Goal: Communication & Community: Answer question/provide support

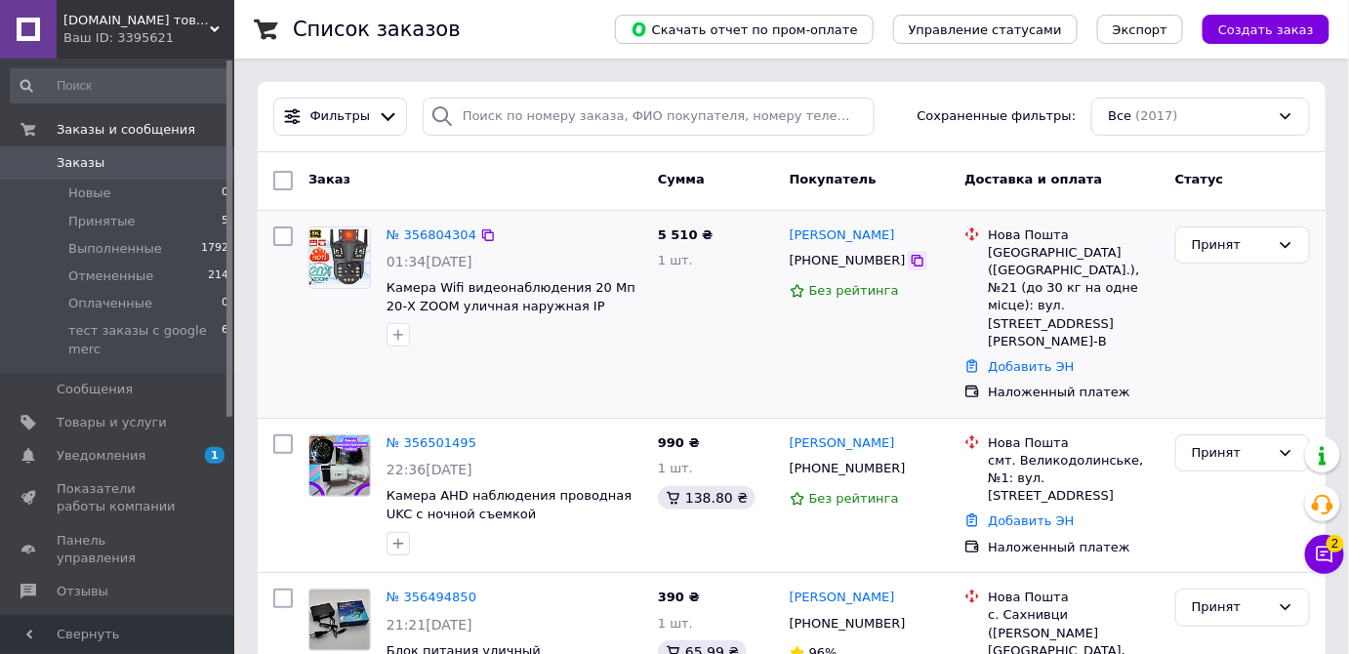
click at [910, 261] on icon at bounding box center [918, 261] width 16 height 16
drag, startPoint x: 881, startPoint y: 237, endPoint x: 789, endPoint y: 238, distance: 91.8
click at [789, 238] on div "[PERSON_NAME]" at bounding box center [870, 236] width 164 height 22
copy link "[PERSON_NAME]"
click at [1017, 245] on div "[GEOGRAPHIC_DATA] ([GEOGRAPHIC_DATA].), №21 (до 30 кг на одне місце): вул. [STR…" at bounding box center [1074, 297] width 172 height 106
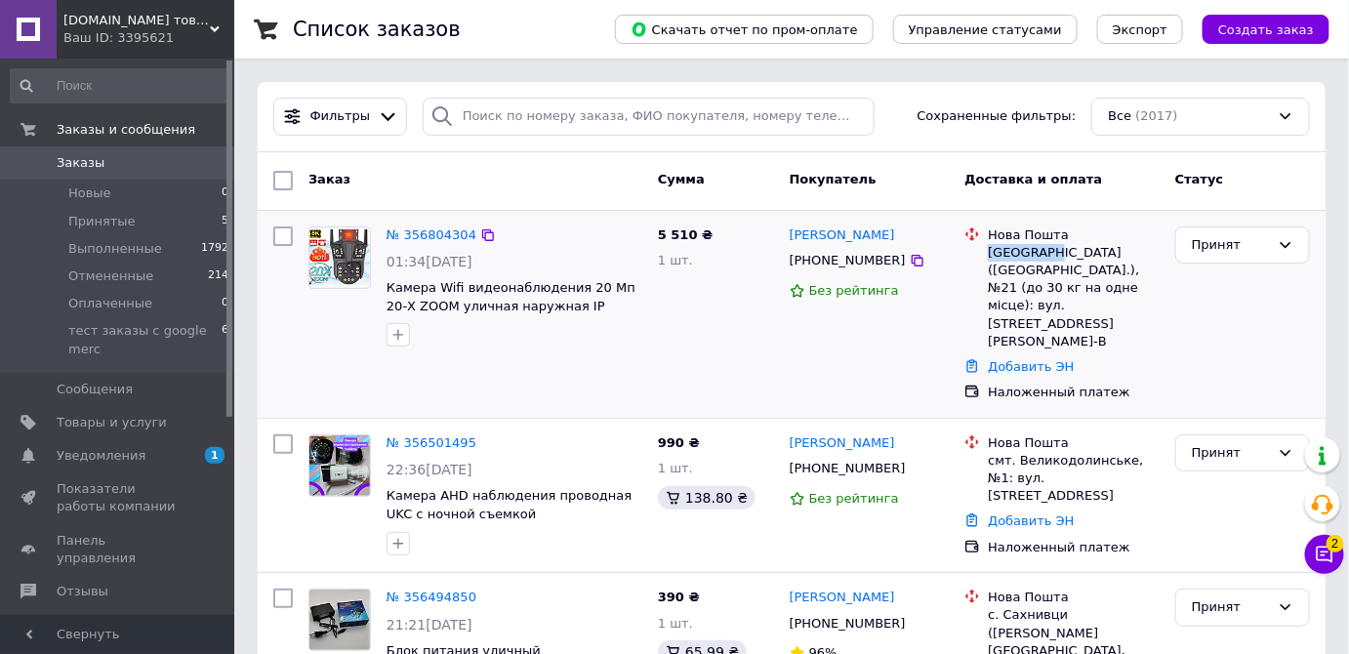
click at [1017, 245] on div "[GEOGRAPHIC_DATA] ([GEOGRAPHIC_DATA].), №21 (до 30 кг на одне місце): вул. [STR…" at bounding box center [1074, 297] width 172 height 106
copy div "[GEOGRAPHIC_DATA]"
click at [1010, 270] on div "[GEOGRAPHIC_DATA] ([GEOGRAPHIC_DATA].), №21 (до 30 кг на одне місце): вул. [STR…" at bounding box center [1074, 297] width 172 height 106
copy div "21"
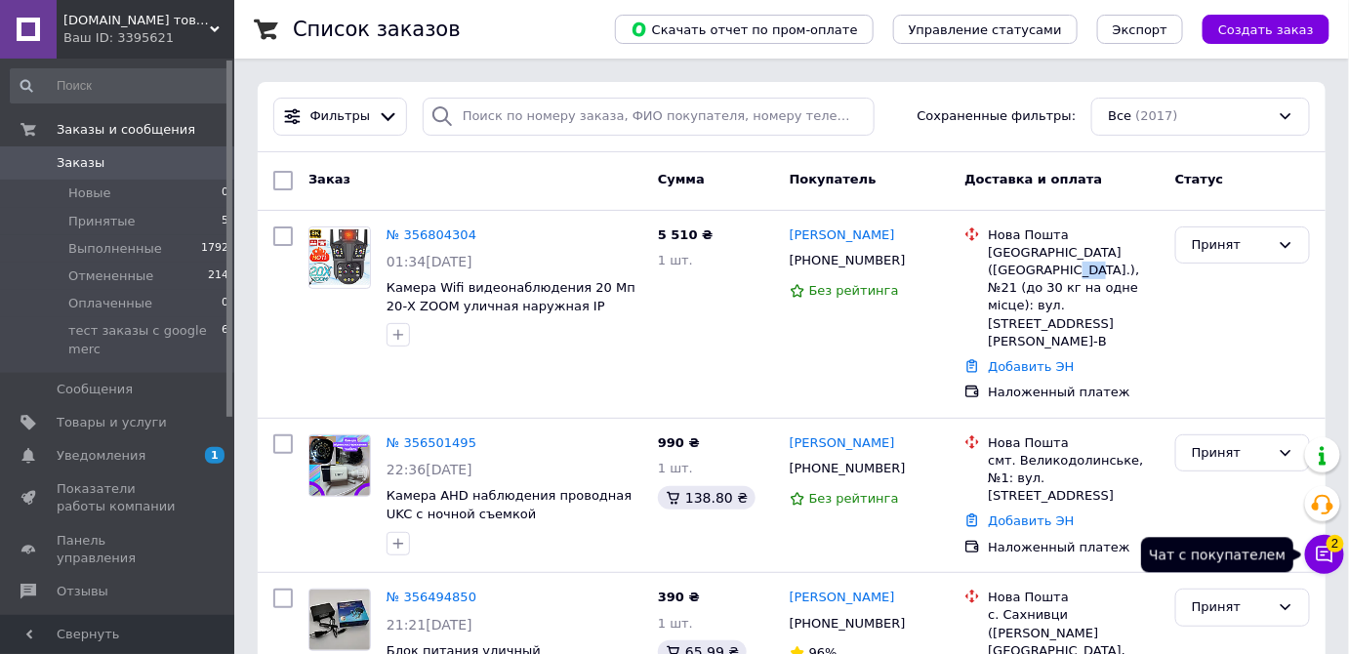
click at [1320, 554] on icon at bounding box center [1325, 555] width 20 height 20
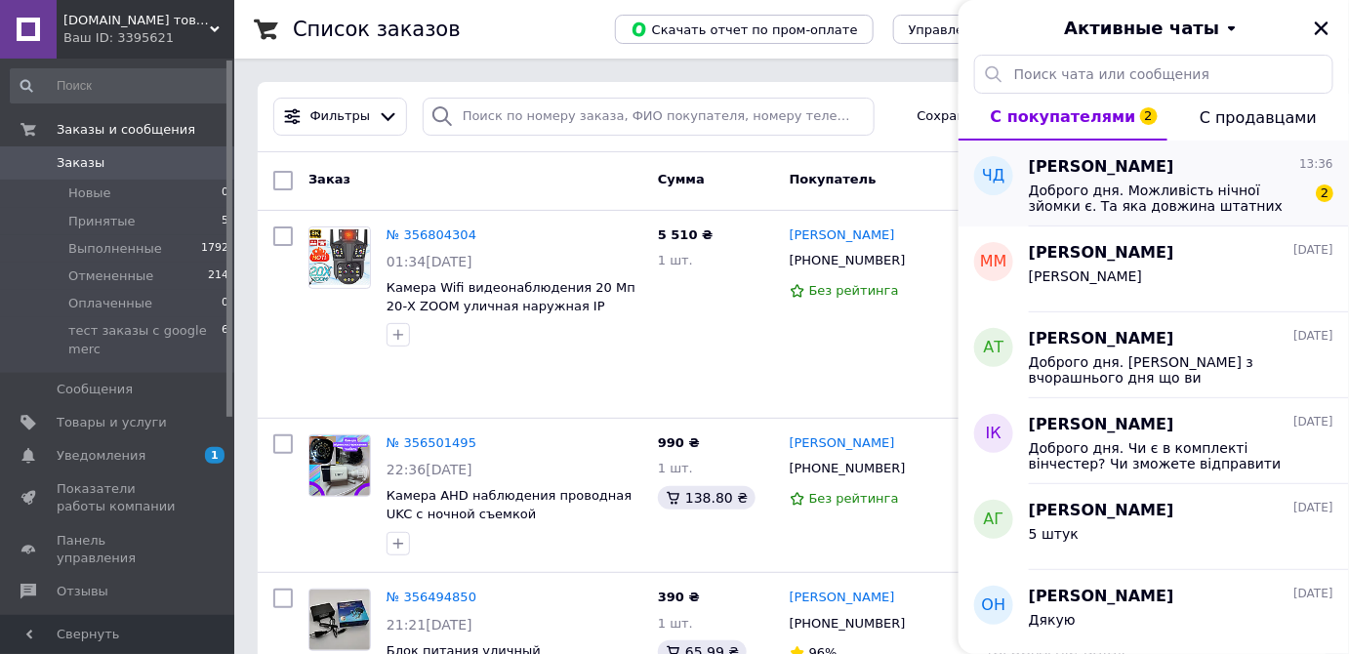
click at [1187, 216] on div "[PERSON_NAME] 13:36 Доброго дня. Можливість нічної зйомки є. Та яка довжина шта…" at bounding box center [1189, 184] width 320 height 86
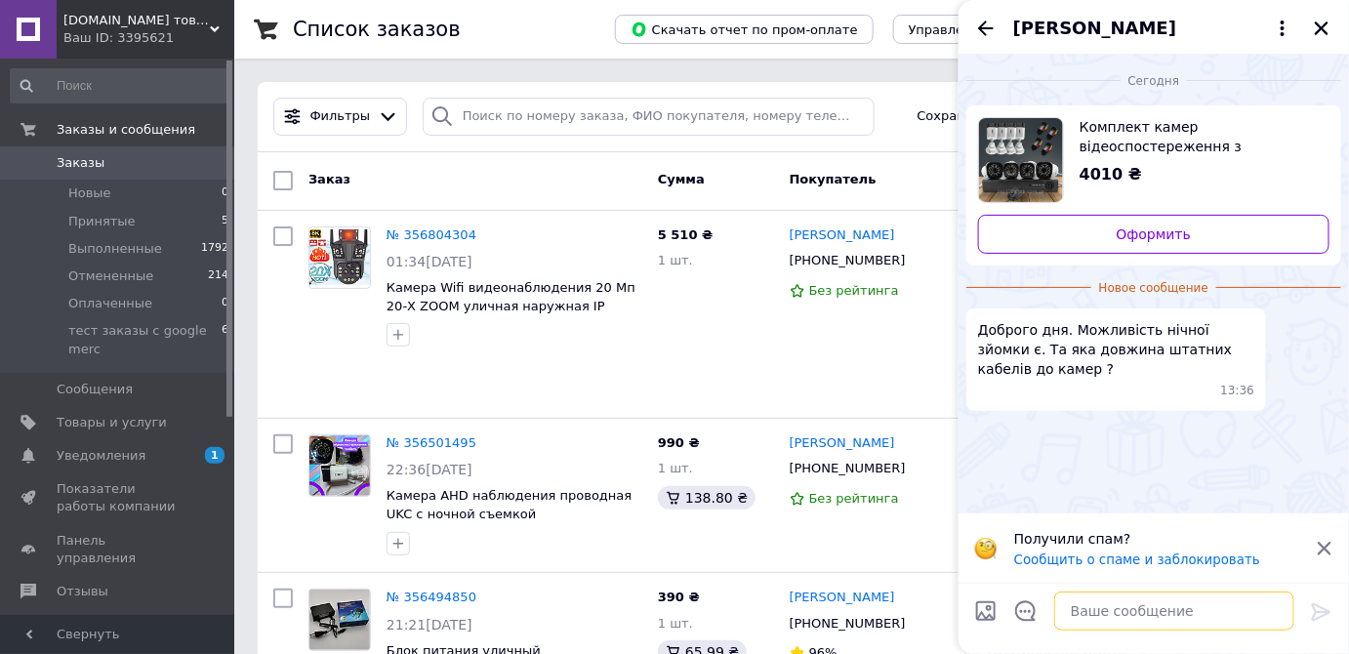
click at [1085, 615] on textarea at bounding box center [1175, 611] width 240 height 39
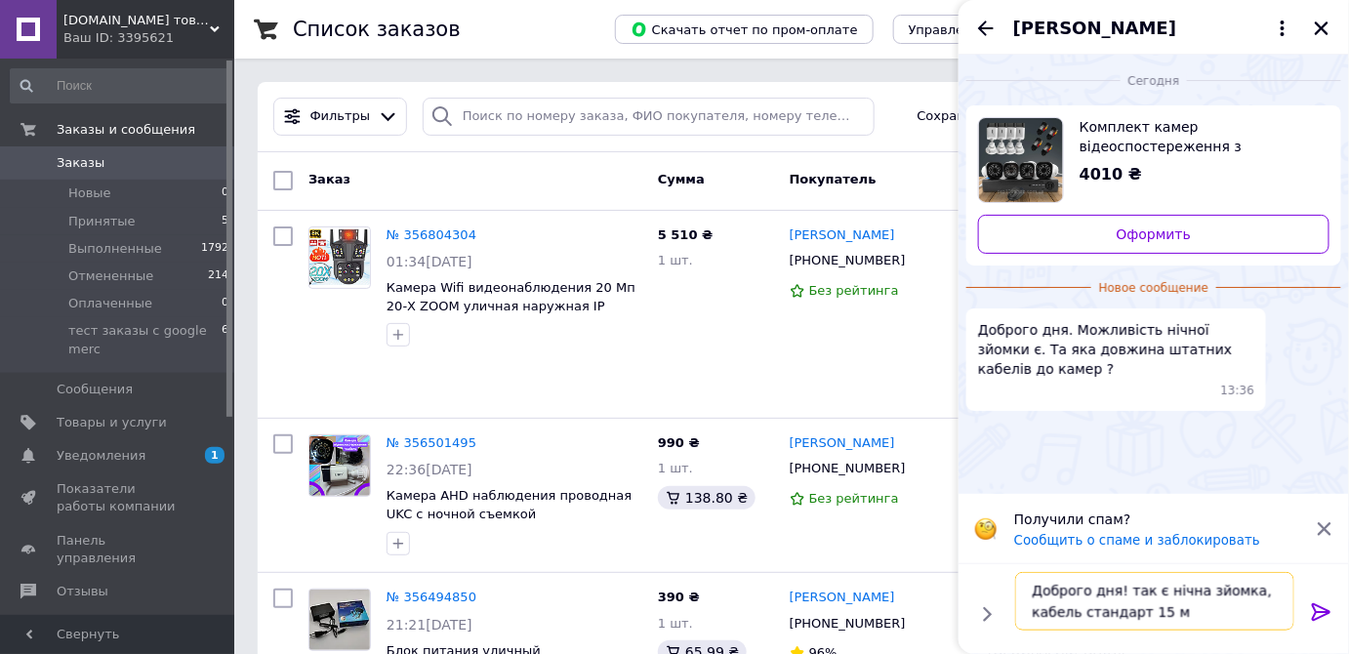
type textarea "Доброго дня! так є нічна зйомка, кабель стандарт 15 м"
click at [1314, 609] on icon at bounding box center [1321, 612] width 23 height 23
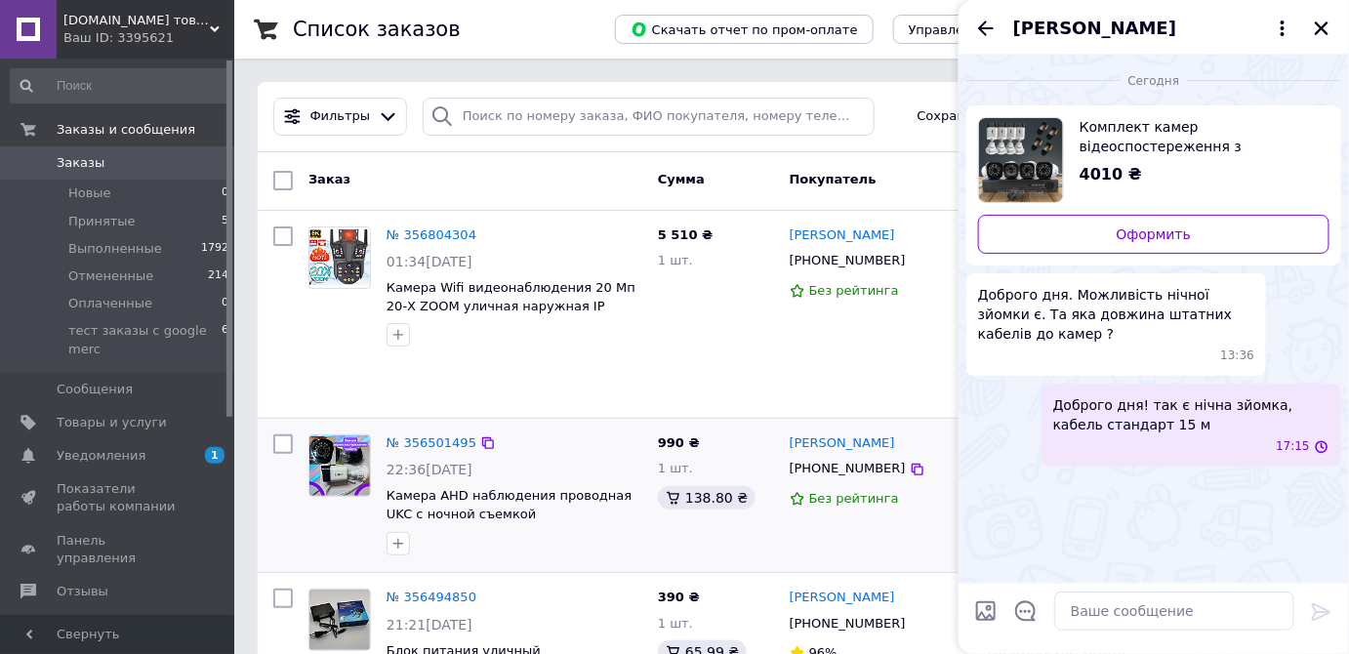
scroll to position [0, 0]
click at [734, 369] on div "5 510 ₴ 1 шт." at bounding box center [716, 314] width 132 height 191
click at [1320, 26] on icon "Закрыть" at bounding box center [1322, 28] width 14 height 14
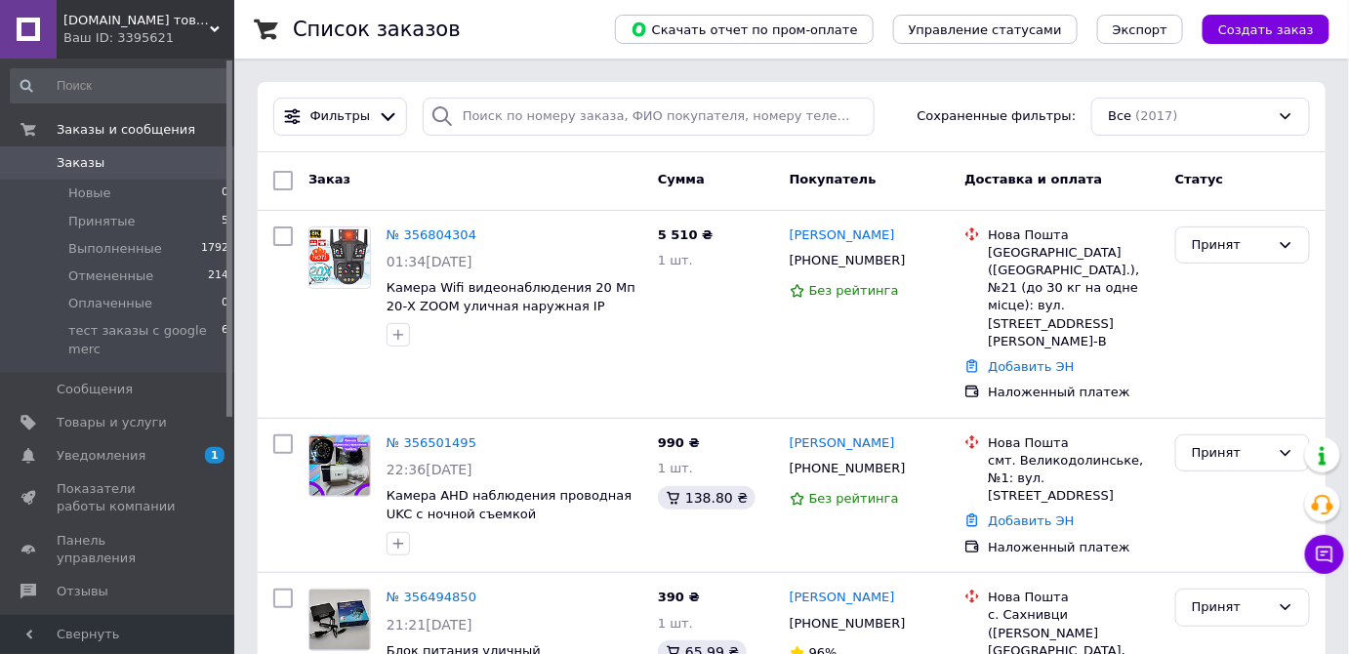
click at [71, 164] on span "Заказы" at bounding box center [81, 163] width 48 height 18
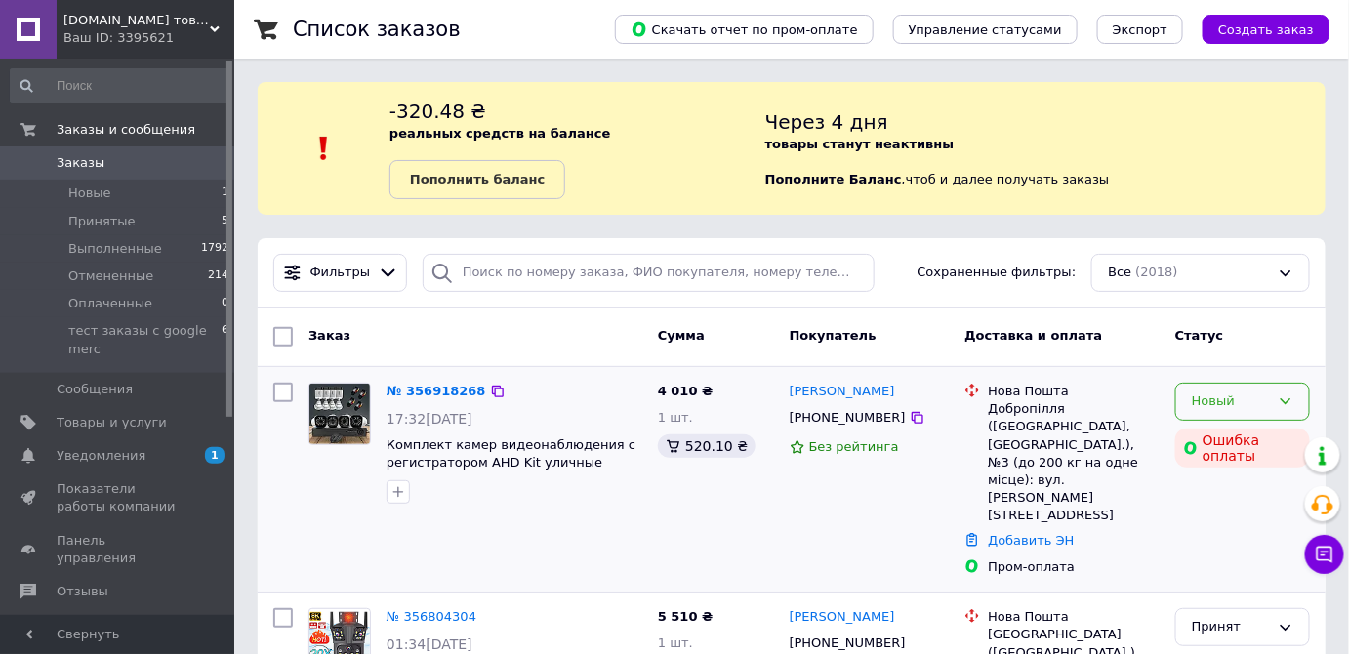
click at [1252, 394] on div "Новый" at bounding box center [1231, 402] width 78 height 21
click at [1239, 433] on li "Принят" at bounding box center [1243, 443] width 133 height 36
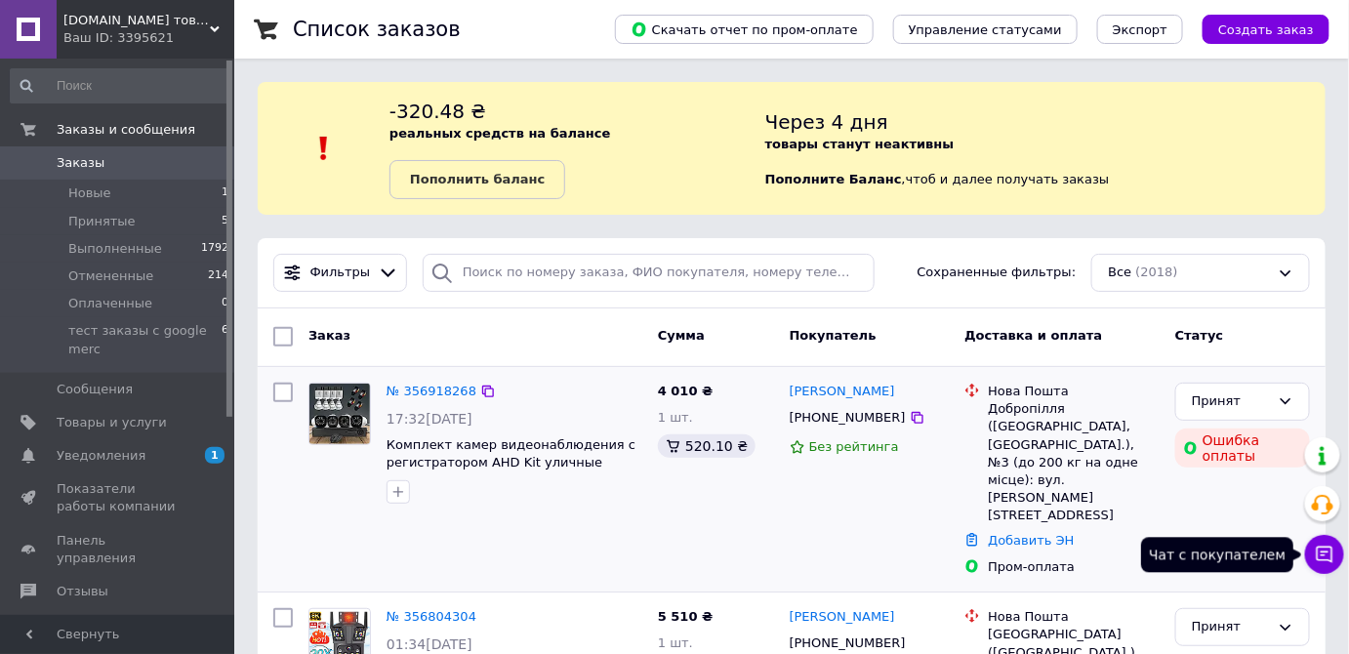
click at [1322, 556] on icon at bounding box center [1325, 555] width 17 height 17
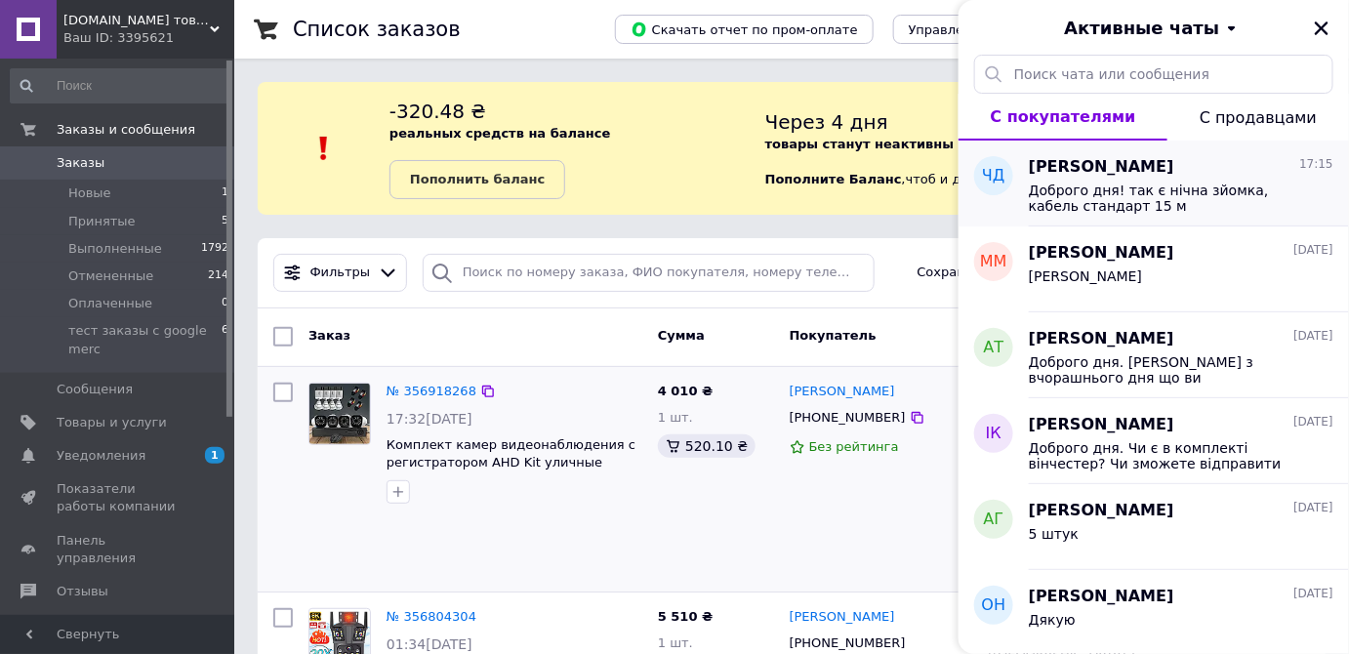
click at [1153, 203] on span "Доброго дня! так є нічна зйомка, кабель стандарт 15 м" at bounding box center [1167, 198] width 277 height 31
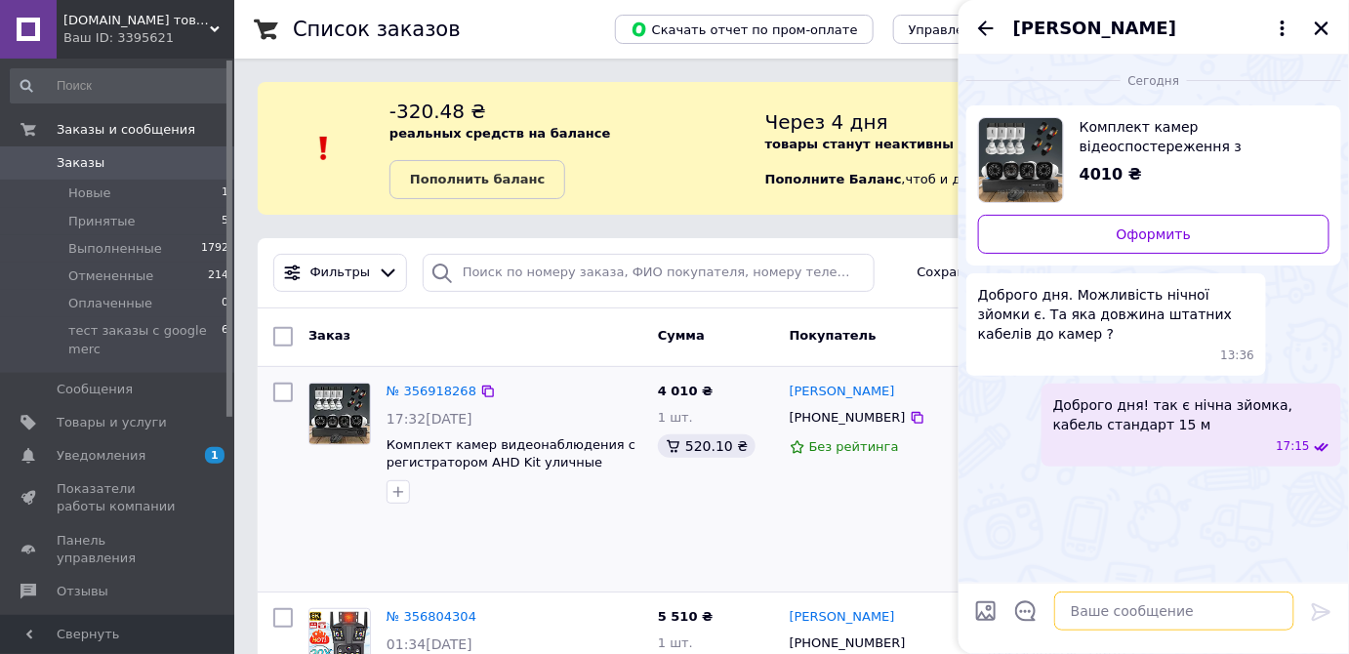
click at [1091, 614] on textarea at bounding box center [1175, 611] width 240 height 39
type textarea "в"
click at [1102, 616] on textarea "замовлення вам наложним платежем" at bounding box center [1155, 611] width 279 height 39
click at [1274, 612] on textarea "замовлення вам наложним платежем" at bounding box center [1155, 611] width 279 height 39
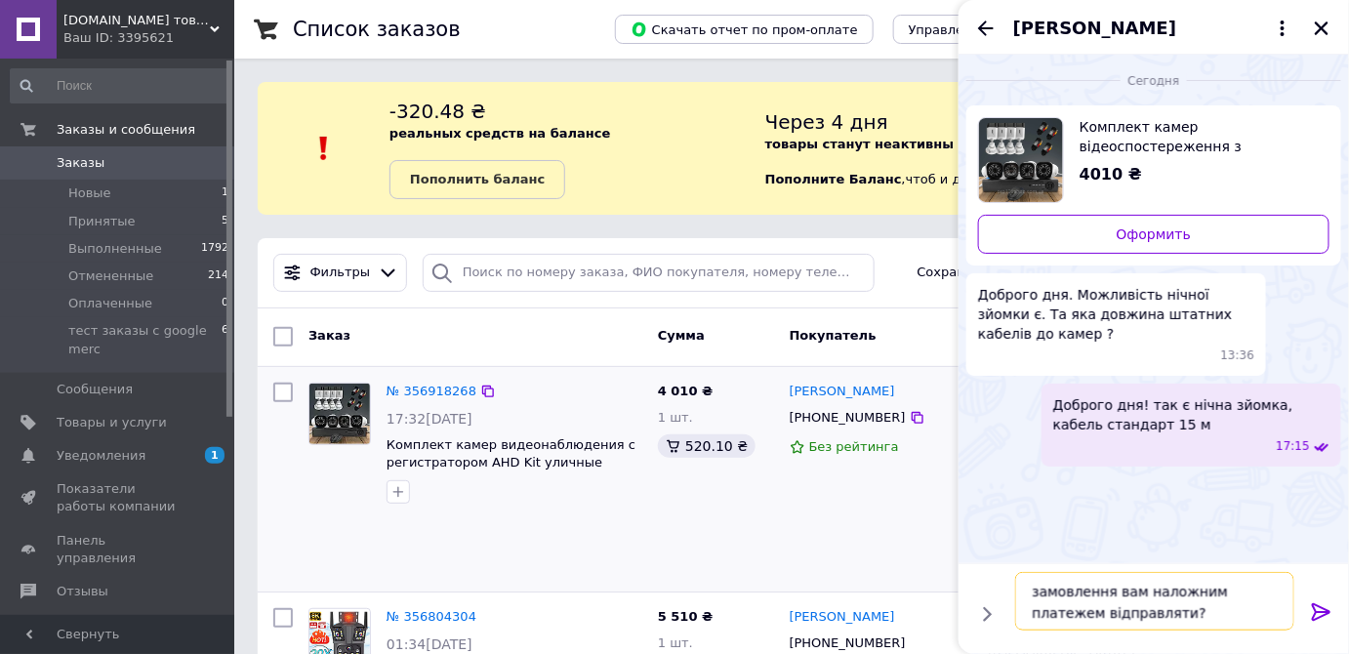
type textarea "замовлення вам наложним платежем відправляти?"
click at [1323, 612] on icon at bounding box center [1321, 612] width 19 height 18
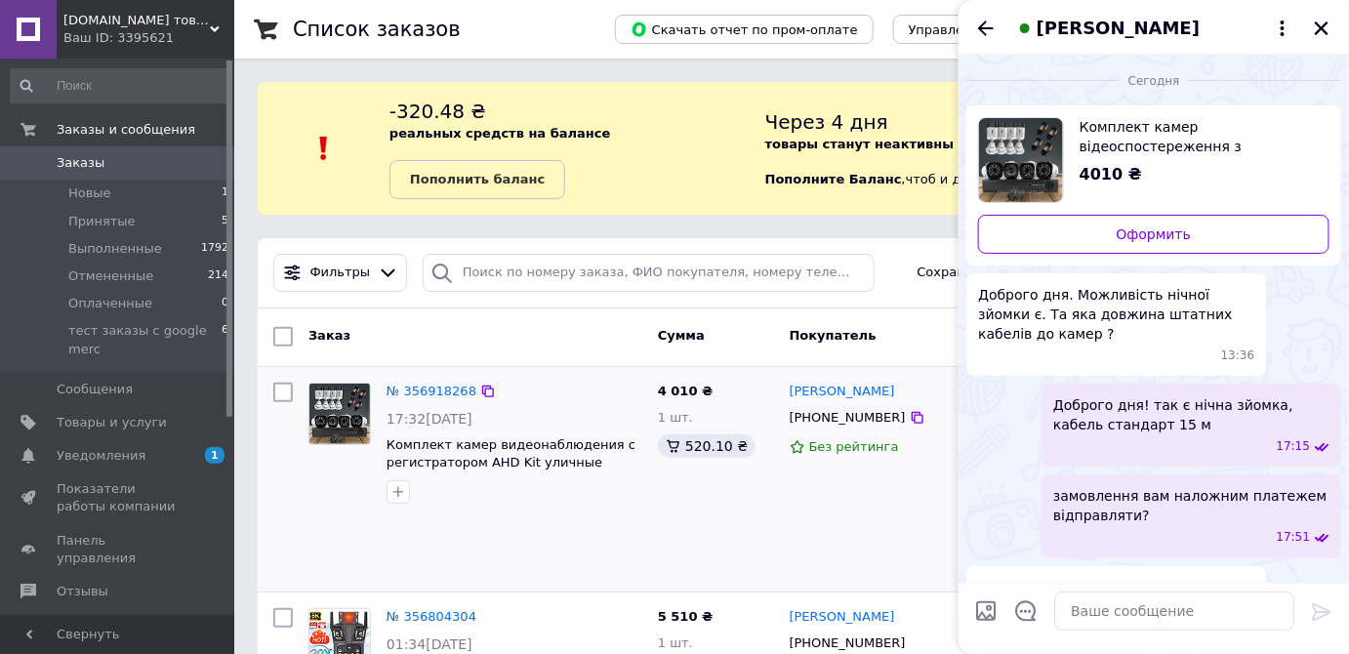
click at [108, 165] on span "Заказы" at bounding box center [119, 163] width 124 height 18
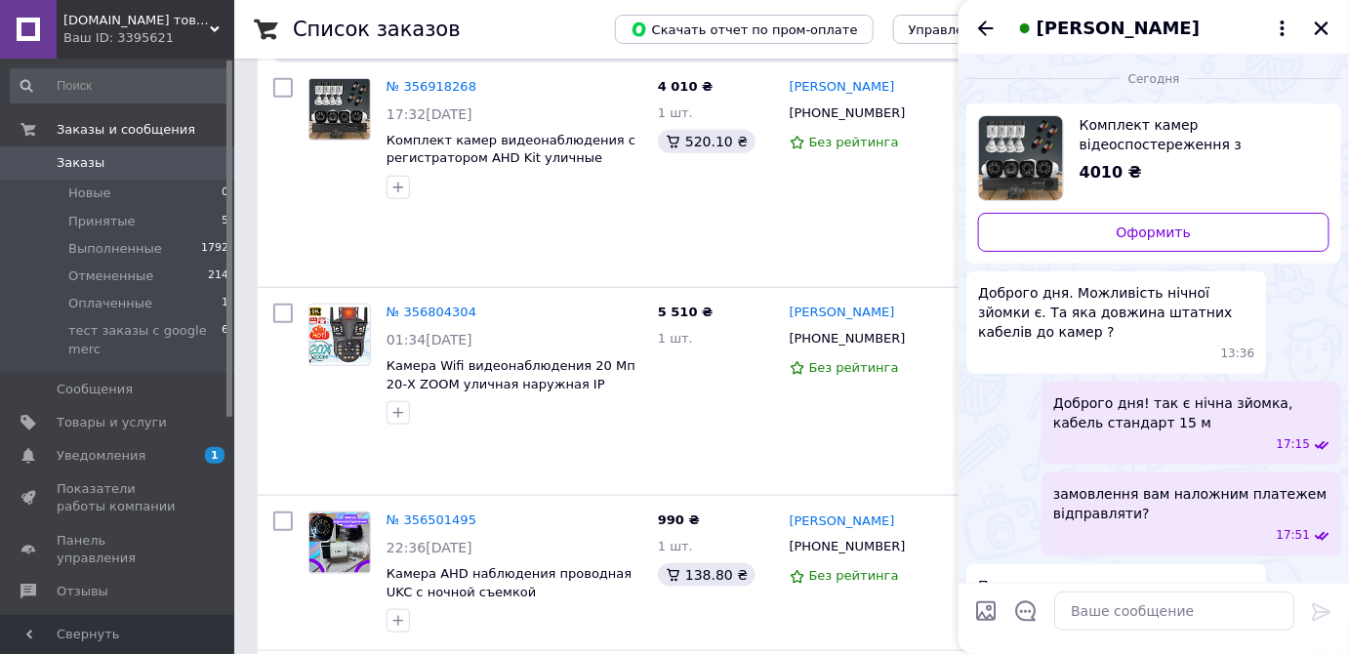
scroll to position [2, 0]
click at [1082, 19] on div "[PERSON_NAME]" at bounding box center [1154, 27] width 391 height 55
click at [1080, 21] on span "[PERSON_NAME]" at bounding box center [1118, 28] width 163 height 25
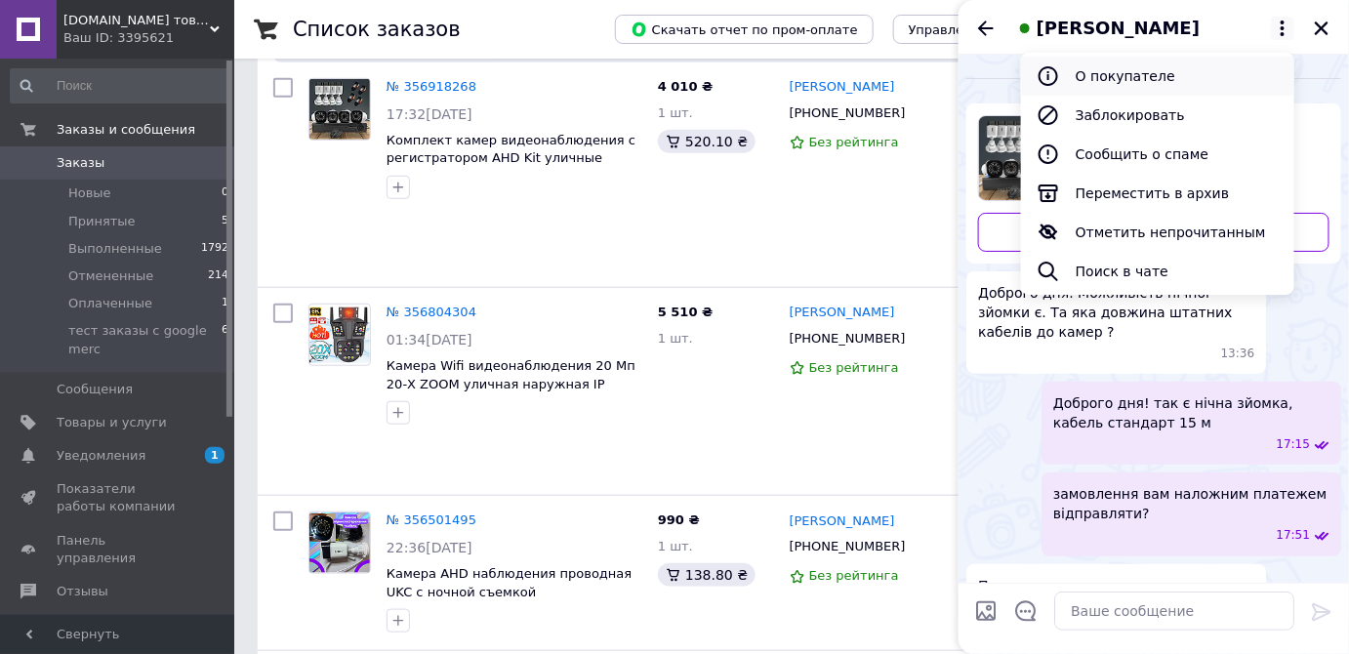
click at [1083, 72] on button "О покупателе" at bounding box center [1157, 76] width 273 height 39
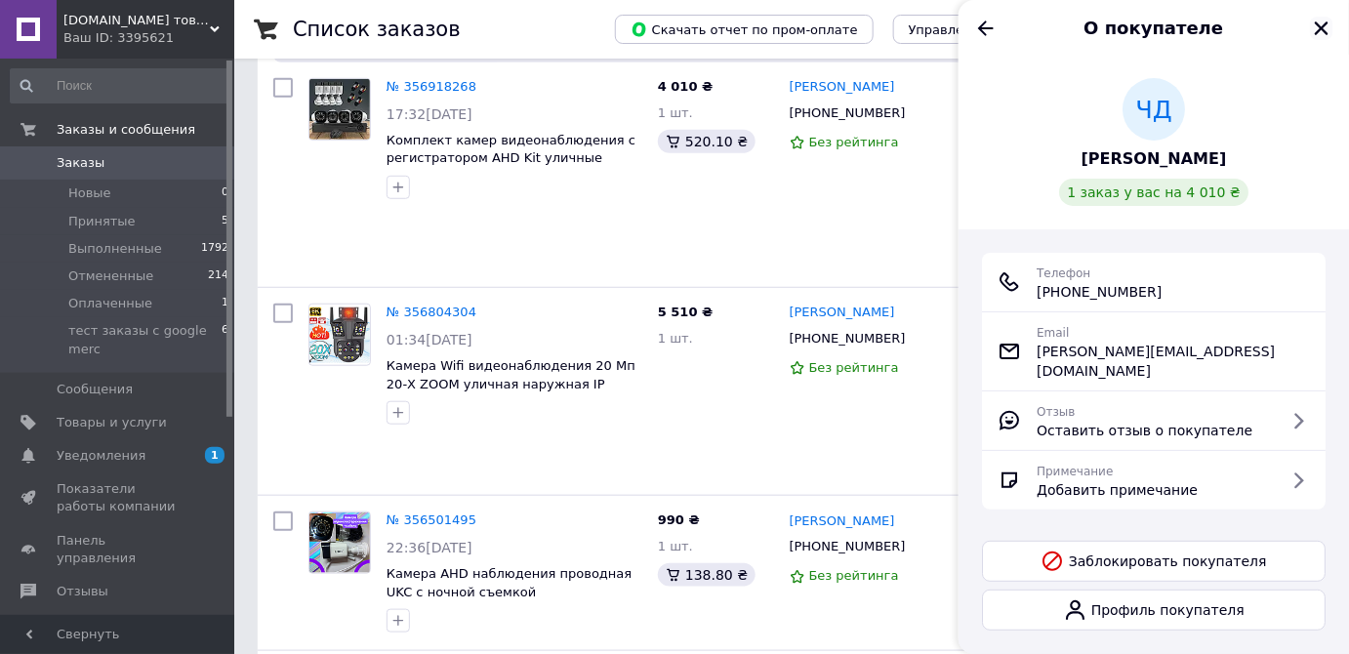
click at [1331, 30] on button "Закрыть" at bounding box center [1321, 28] width 23 height 23
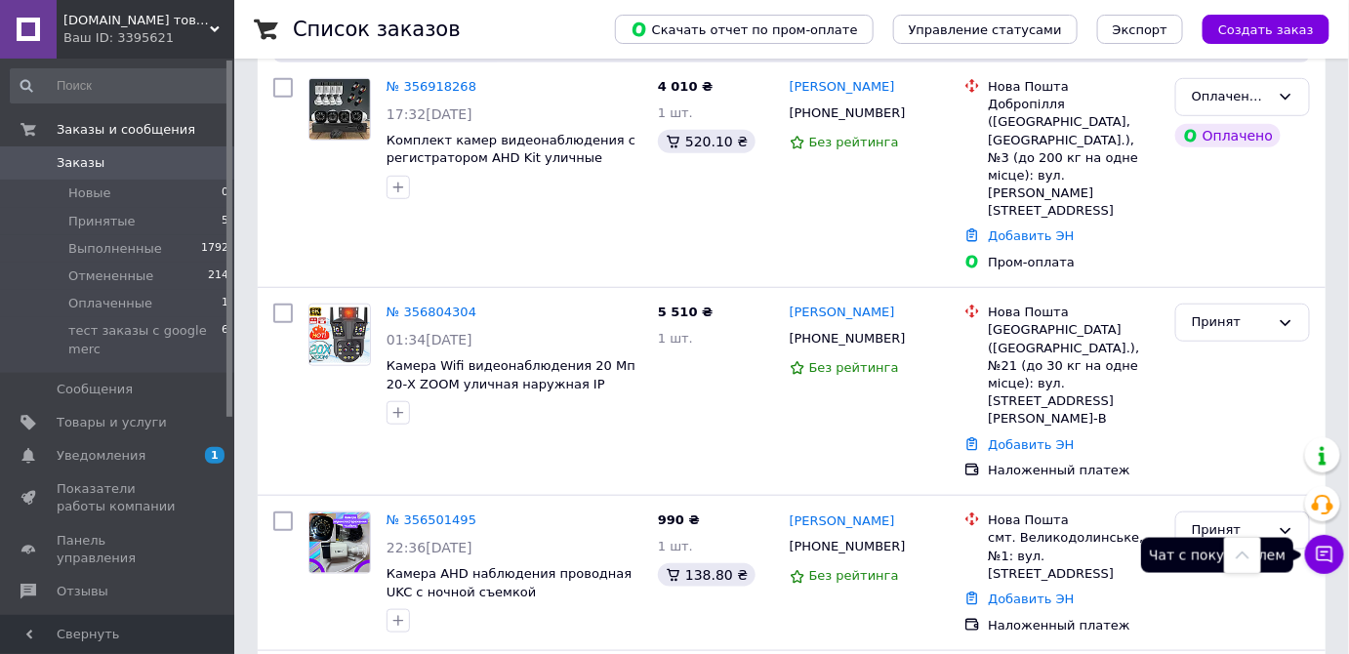
click at [1328, 565] on button "Чат с покупателем" at bounding box center [1325, 554] width 39 height 39
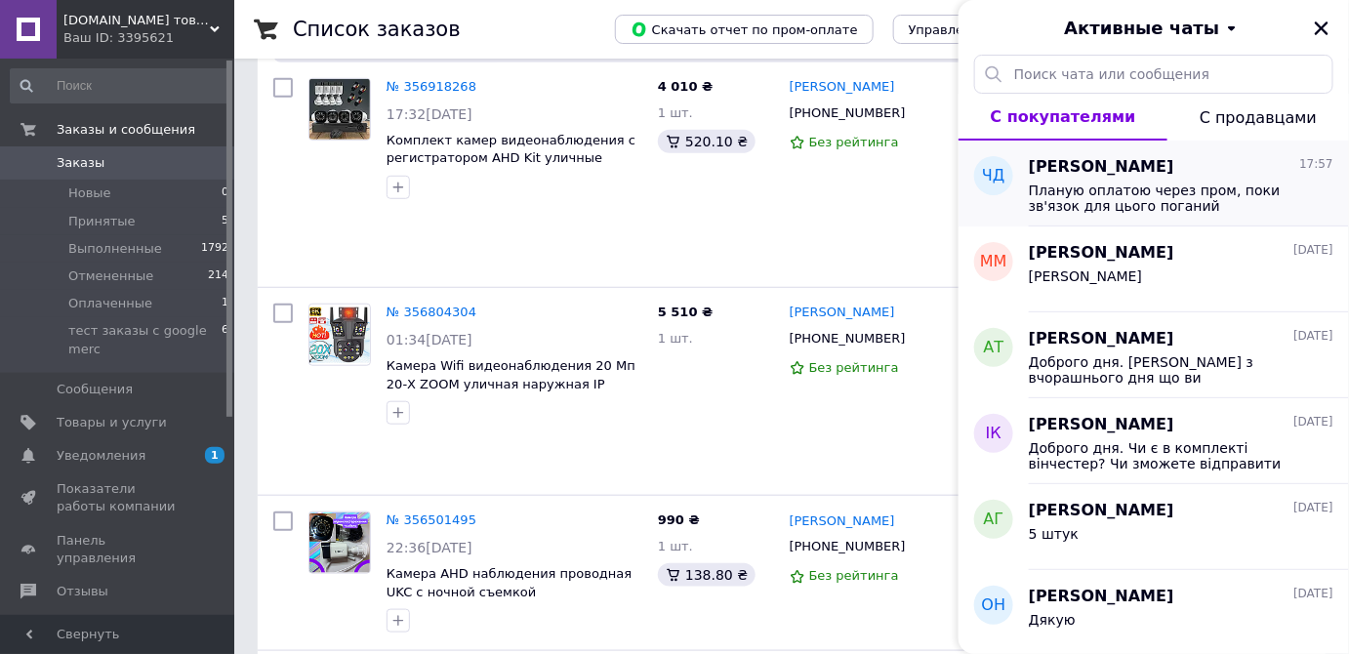
click at [1161, 201] on span "Планую оплатою через пром, поки зв'язок для цього поганий" at bounding box center [1167, 198] width 277 height 31
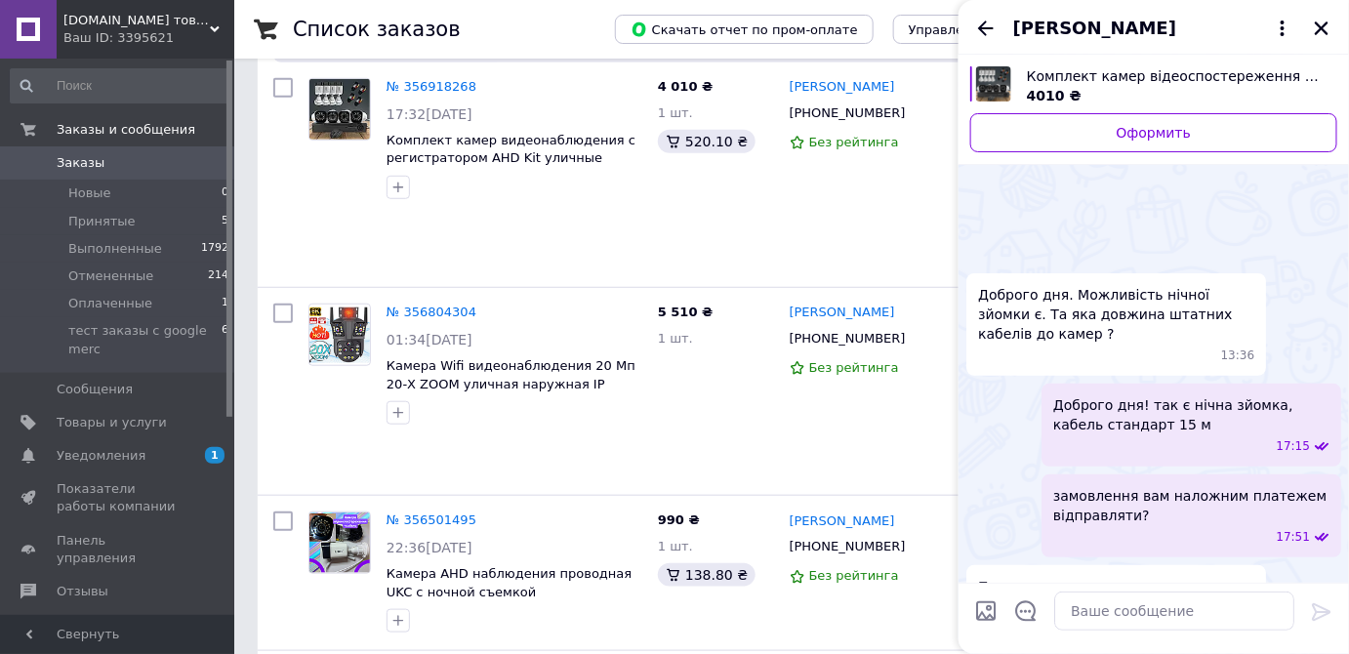
scroll to position [53, 0]
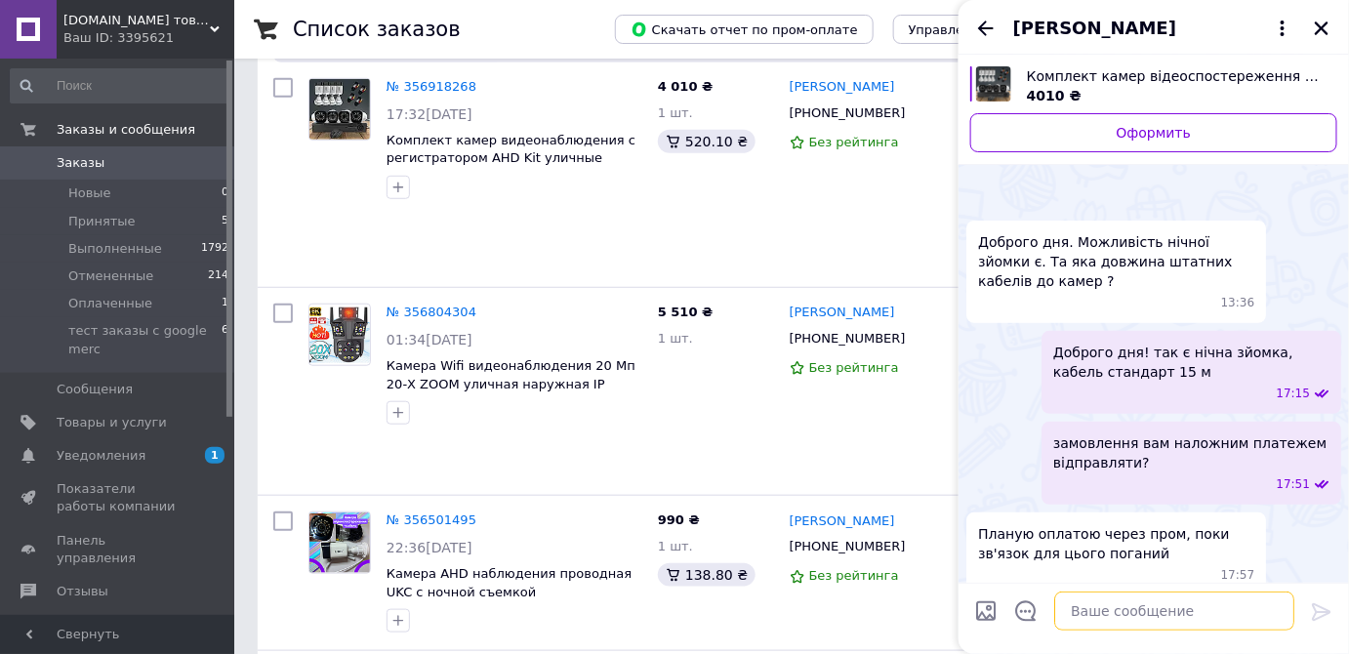
click at [1119, 617] on textarea at bounding box center [1175, 611] width 240 height 39
drag, startPoint x: 1082, startPoint y: 615, endPoint x: 1236, endPoint y: 597, distance: 155.4
click at [1236, 597] on textarea "тоді чекаємо на оплату і будемл відправляти" at bounding box center [1155, 601] width 279 height 59
click at [1227, 592] on textarea "тоді чекаємо на оплату і будемл відправляти" at bounding box center [1155, 601] width 279 height 59
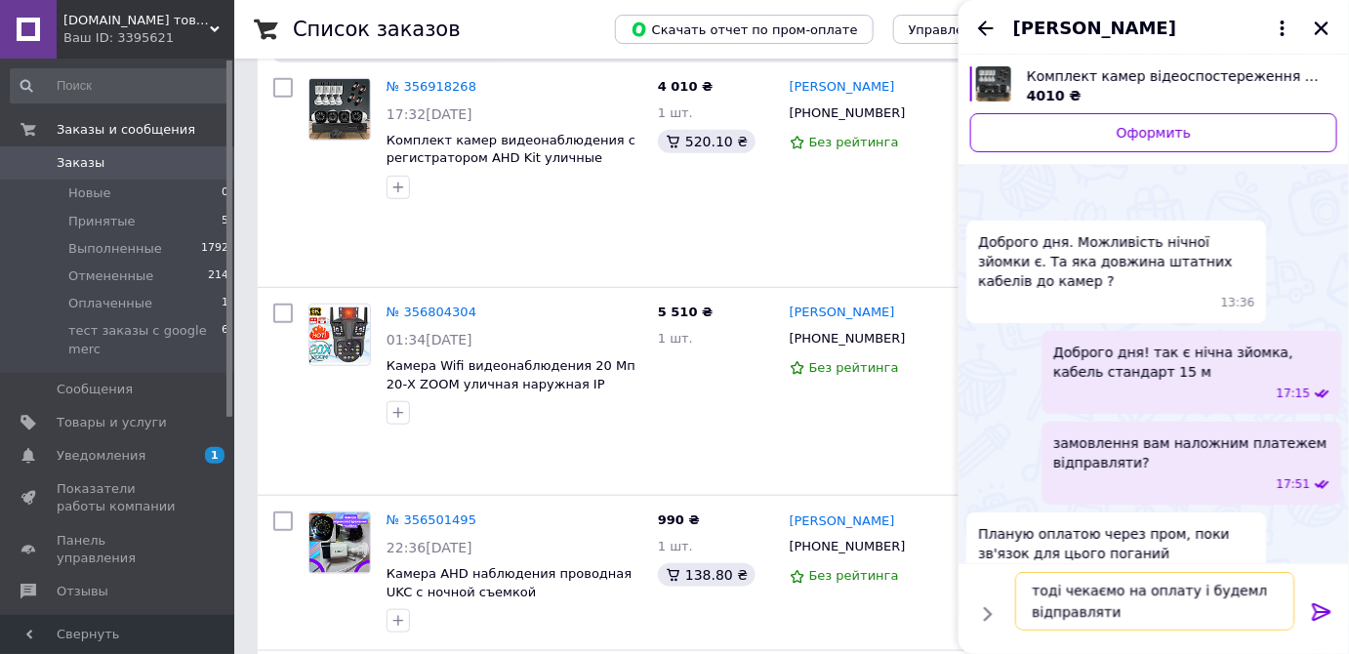
click at [1234, 592] on textarea "тоді чекаємо на оплату і будемл відправляти" at bounding box center [1155, 601] width 279 height 59
type textarea "тоді чекаємо на оплату і будемо відправляти"
click at [1323, 612] on icon at bounding box center [1321, 612] width 19 height 18
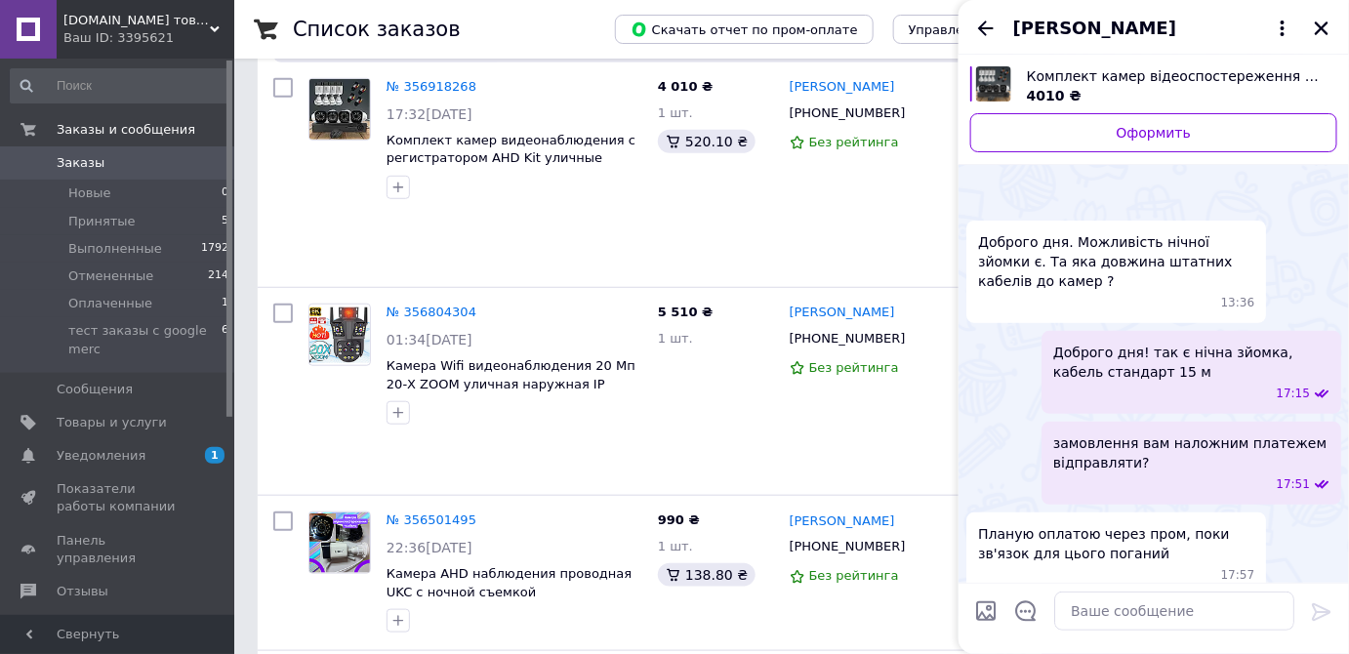
scroll to position [94, 0]
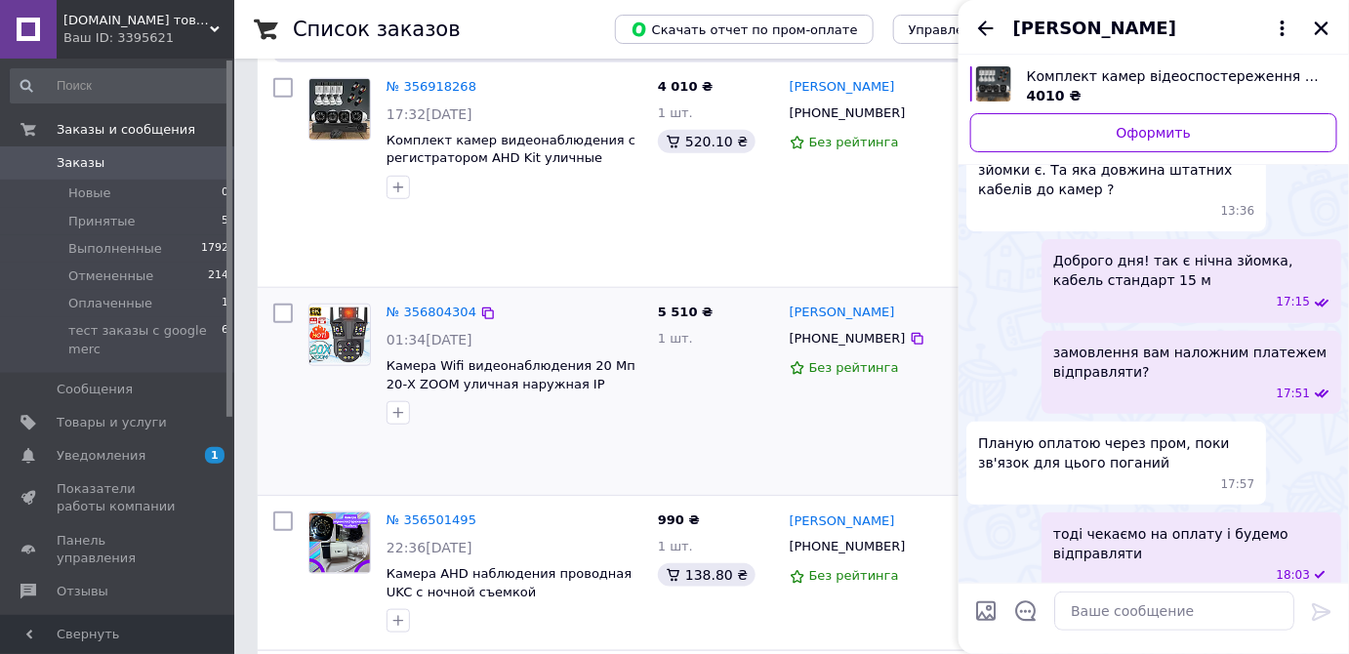
click at [611, 374] on div "№ 356804304 01:34[DATE] Камера Wifi видеонаблюдения 20 Мп 20-Х ZOOM уличная нар…" at bounding box center [514, 364] width 271 height 137
click at [1320, 34] on icon "Закрыть" at bounding box center [1322, 29] width 18 height 18
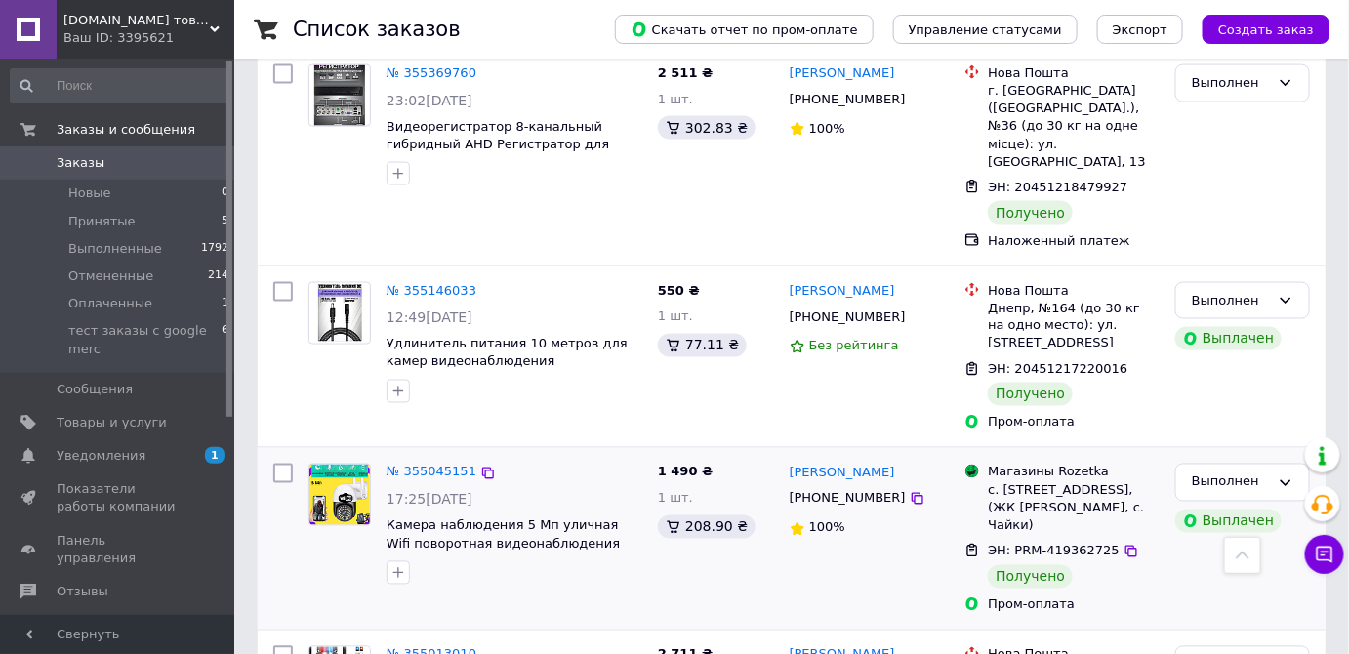
scroll to position [3397, 0]
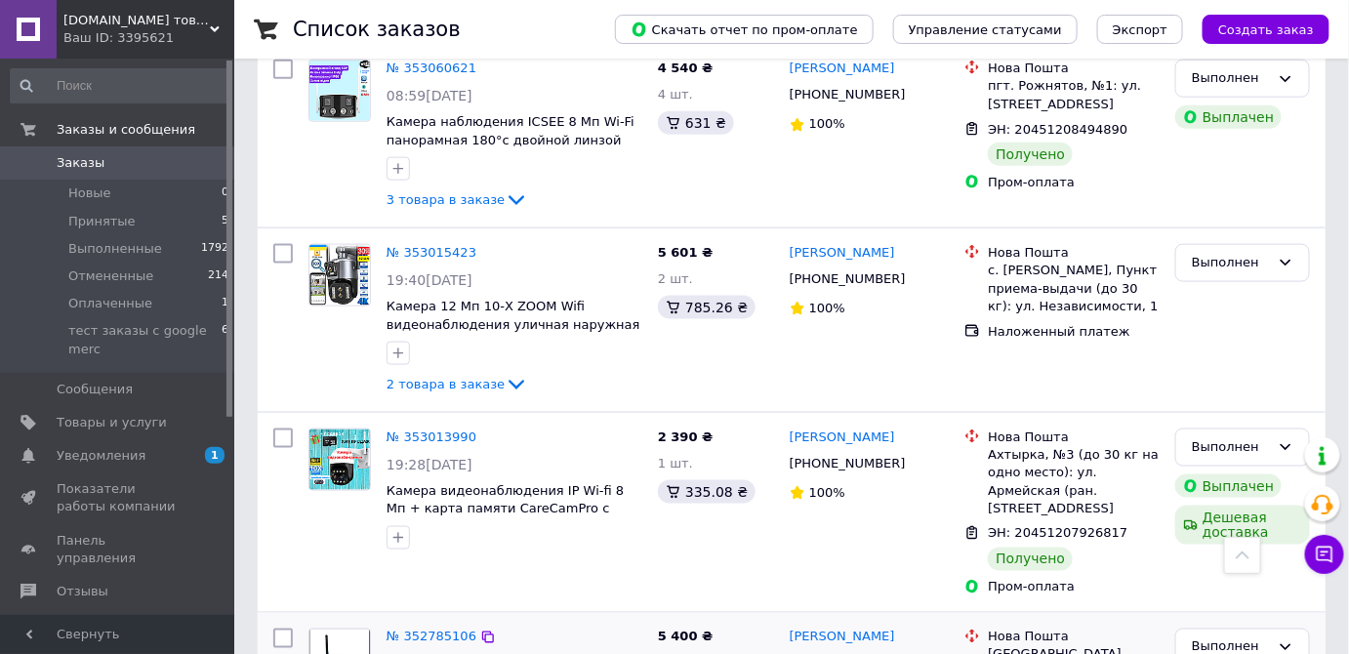
scroll to position [3229, 0]
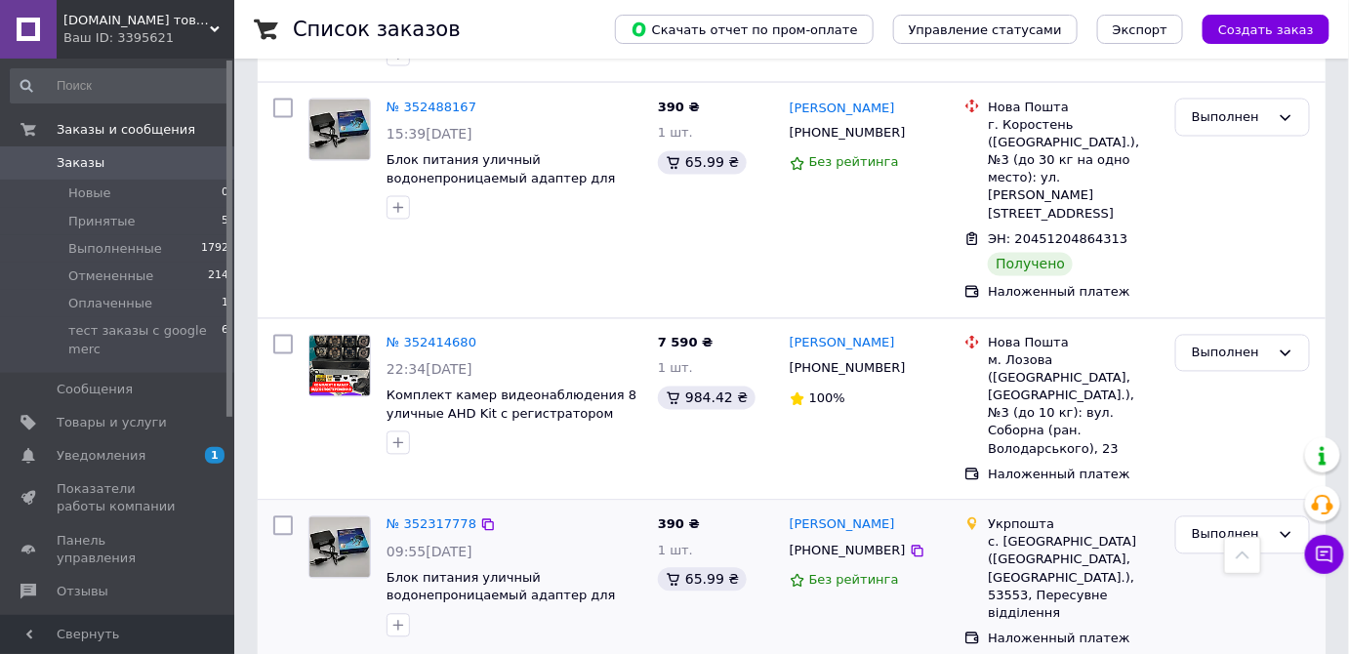
scroll to position [1153, 0]
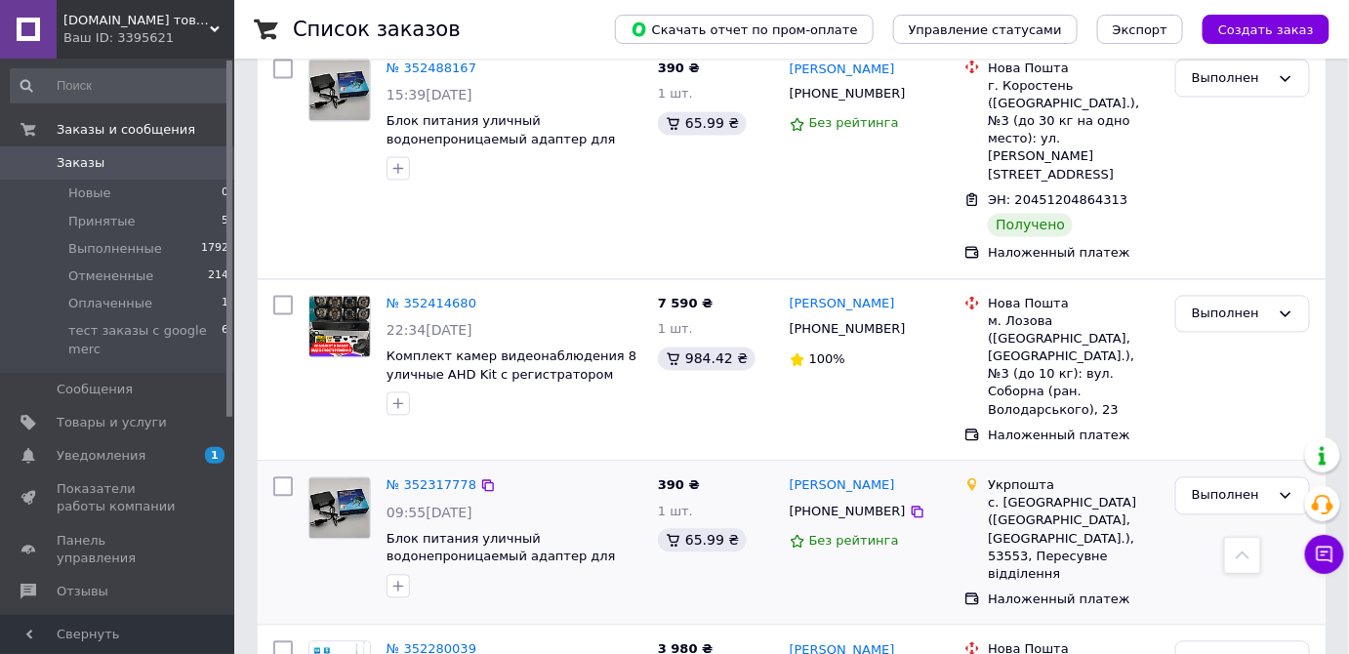
drag, startPoint x: 937, startPoint y: 396, endPoint x: 748, endPoint y: 389, distance: 189.6
click at [790, 476] on div "[PERSON_NAME]" at bounding box center [870, 487] width 164 height 22
drag, startPoint x: 1094, startPoint y: 420, endPoint x: 984, endPoint y: 427, distance: 109.6
click at [984, 477] on div "Укрпошта с. [GEOGRAPHIC_DATA] ([GEOGRAPHIC_DATA], [GEOGRAPHIC_DATA].), 53553, П…" at bounding box center [1062, 530] width 203 height 106
click at [796, 487] on div "[PERSON_NAME] [PHONE_NUMBER] Без рейтинга" at bounding box center [870, 543] width 176 height 147
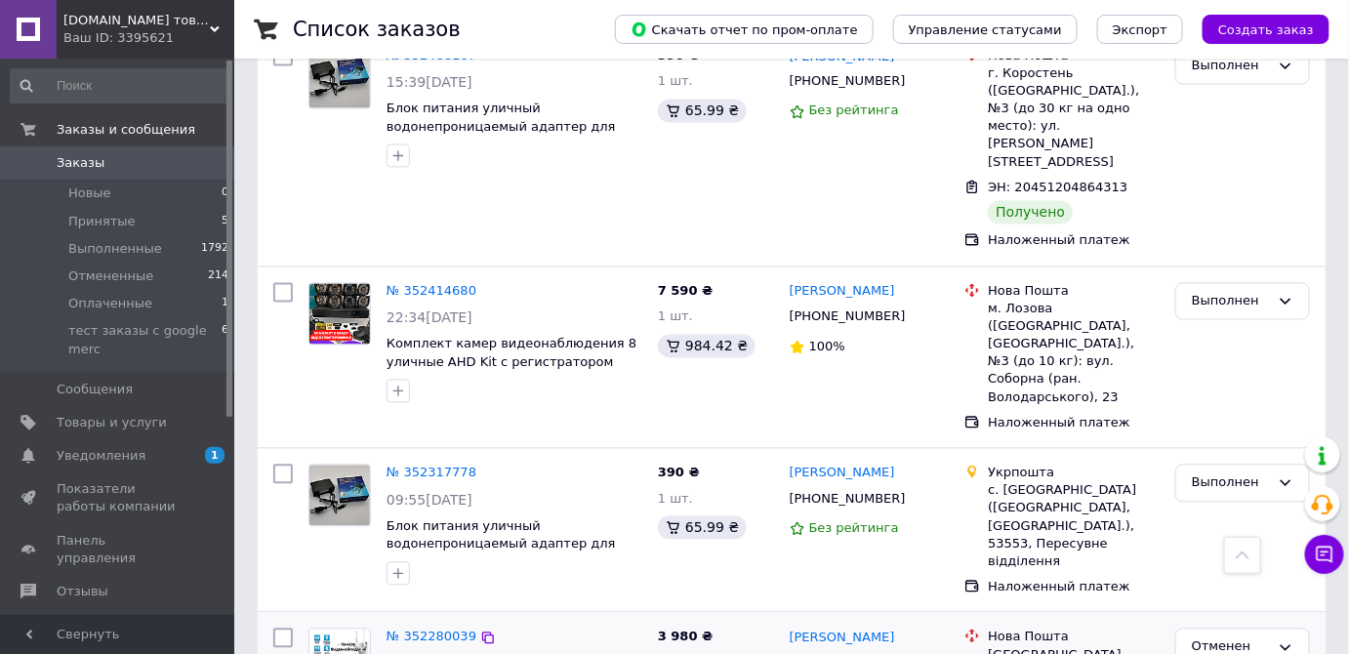
scroll to position [1242, 0]
